Goal: Navigation & Orientation: Find specific page/section

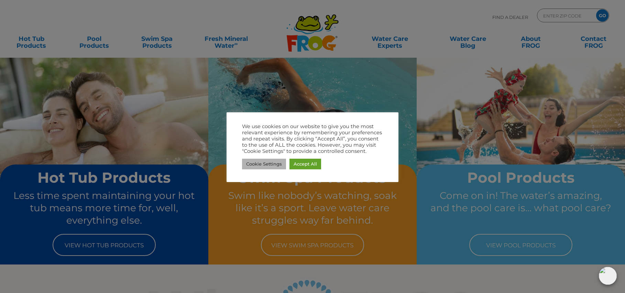
click at [256, 166] on link "Cookie Settings" at bounding box center [264, 164] width 44 height 11
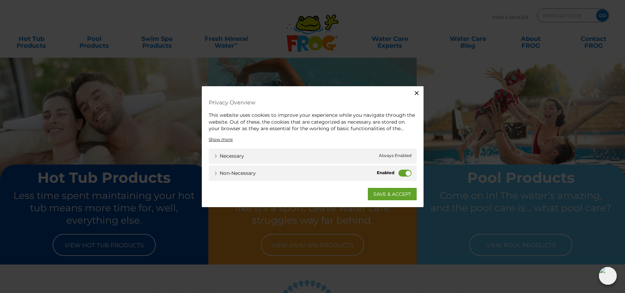
click at [407, 177] on div "Non-necessary" at bounding box center [404, 172] width 13 height 7
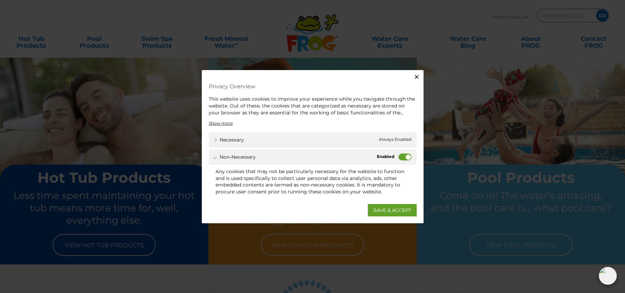
click at [406, 161] on div "Non-necessary Non-necessary" at bounding box center [313, 157] width 208 height 15
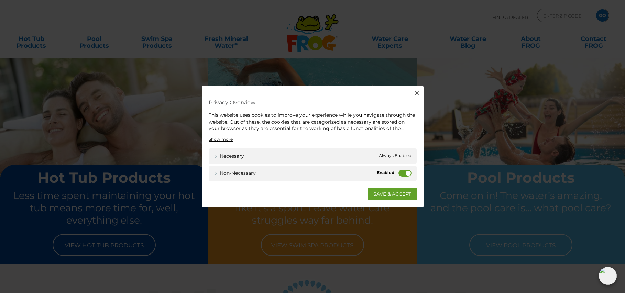
click at [402, 172] on label "Non-necessary" at bounding box center [404, 172] width 13 height 7
click at [0, 0] on input "Non-necessary" at bounding box center [0, 0] width 0 height 0
click at [216, 155] on link "Necessary" at bounding box center [229, 155] width 30 height 7
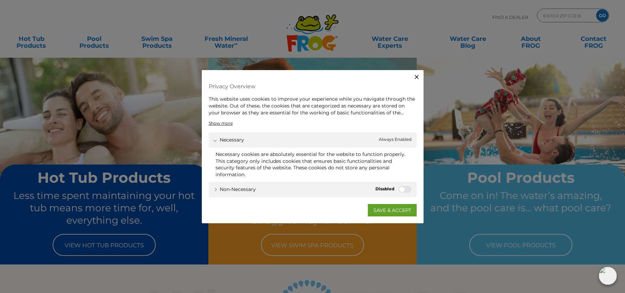
click at [415, 79] on icon "button" at bounding box center [416, 77] width 7 height 7
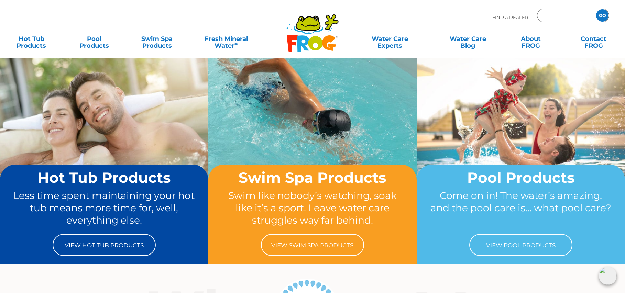
click at [557, 13] on input "Zip Code Form" at bounding box center [565, 16] width 46 height 10
type input "20151"
click at [596, 9] on input "GO" at bounding box center [602, 15] width 12 height 12
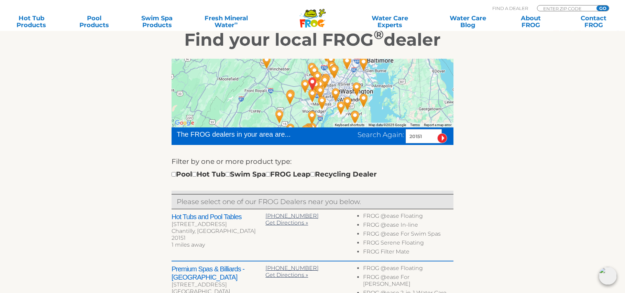
scroll to position [140, 0]
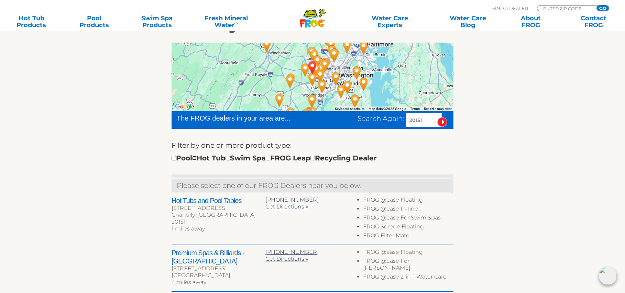
click at [197, 157] on input "checkbox" at bounding box center [194, 158] width 4 height 4
checkbox input "true"
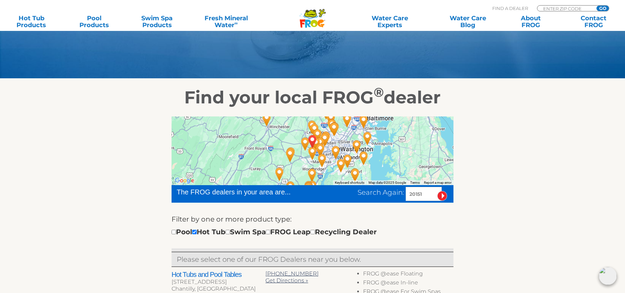
scroll to position [66, 0]
click at [300, 152] on img "Swim Gem - Catharpin - 7 miles away." at bounding box center [305, 144] width 16 height 19
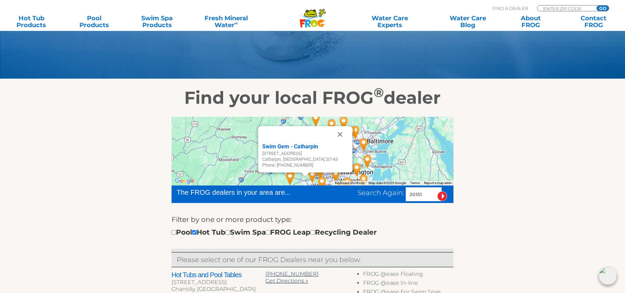
click at [296, 179] on img "Pool Blue LLC - Warrenton - 23 miles away." at bounding box center [290, 178] width 16 height 19
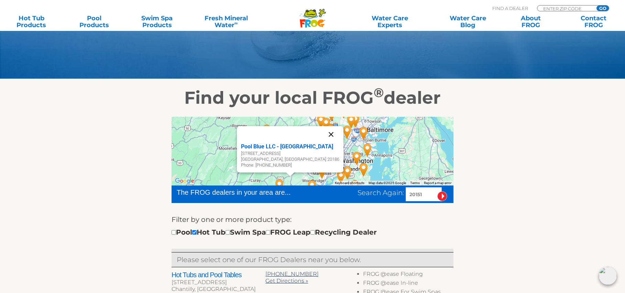
click at [325, 135] on button "Close" at bounding box center [331, 134] width 16 height 16
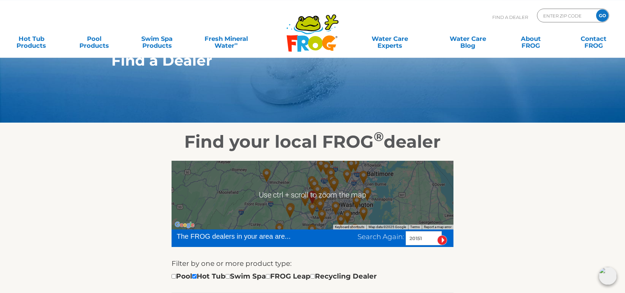
scroll to position [35, 0]
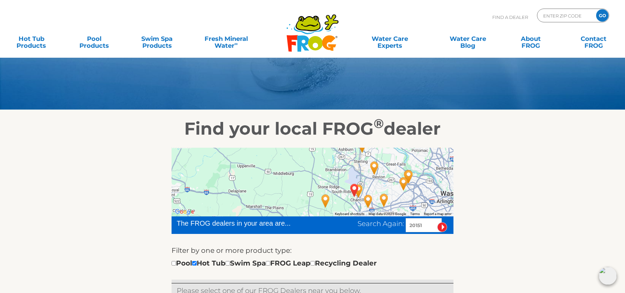
drag, startPoint x: 318, startPoint y: 197, endPoint x: 299, endPoint y: 157, distance: 43.2
click at [299, 157] on div at bounding box center [312, 182] width 282 height 69
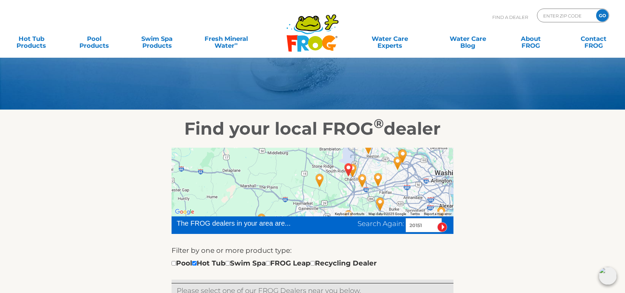
drag, startPoint x: 310, startPoint y: 180, endPoint x: 302, endPoint y: 157, distance: 24.5
click at [302, 157] on div at bounding box center [312, 182] width 282 height 69
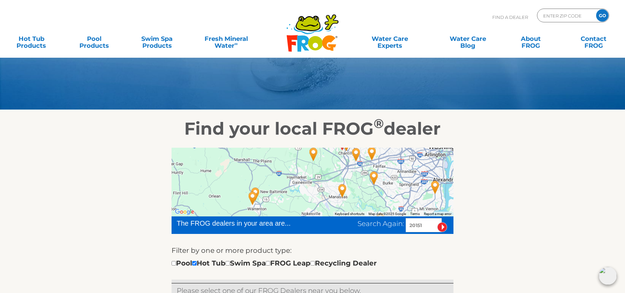
drag, startPoint x: 307, startPoint y: 180, endPoint x: 301, endPoint y: 155, distance: 25.8
click at [301, 155] on div at bounding box center [312, 182] width 282 height 69
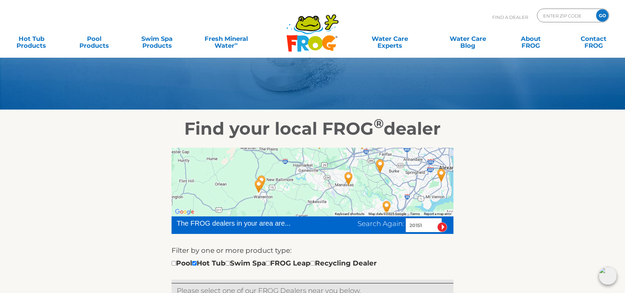
drag, startPoint x: 294, startPoint y: 184, endPoint x: 301, endPoint y: 168, distance: 18.0
click at [301, 168] on div at bounding box center [312, 182] width 282 height 69
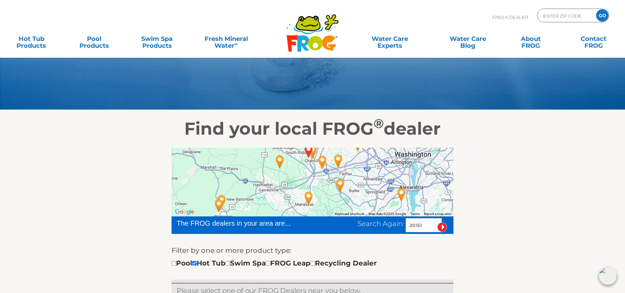
drag, startPoint x: 318, startPoint y: 186, endPoint x: 278, endPoint y: 204, distance: 44.4
click at [277, 208] on div at bounding box center [312, 182] width 282 height 69
